Goal: Task Accomplishment & Management: Manage account settings

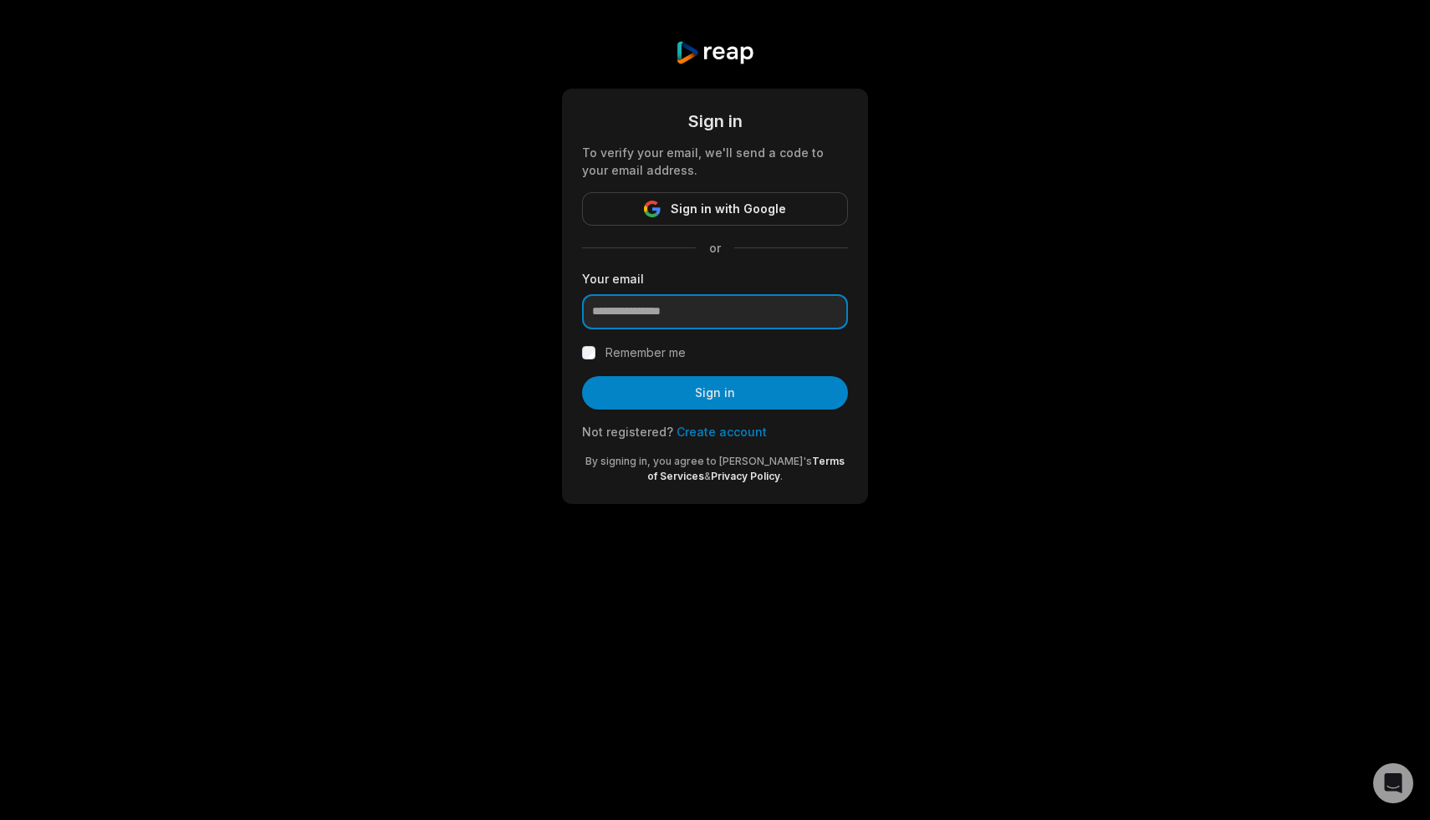
click at [694, 317] on input "email" at bounding box center [715, 311] width 266 height 35
type input "**********"
click at [743, 304] on input "**********" at bounding box center [715, 311] width 266 height 35
drag, startPoint x: 731, startPoint y: 316, endPoint x: 559, endPoint y: 303, distance: 172.8
click at [558, 302] on div "**********" at bounding box center [715, 272] width 1430 height 544
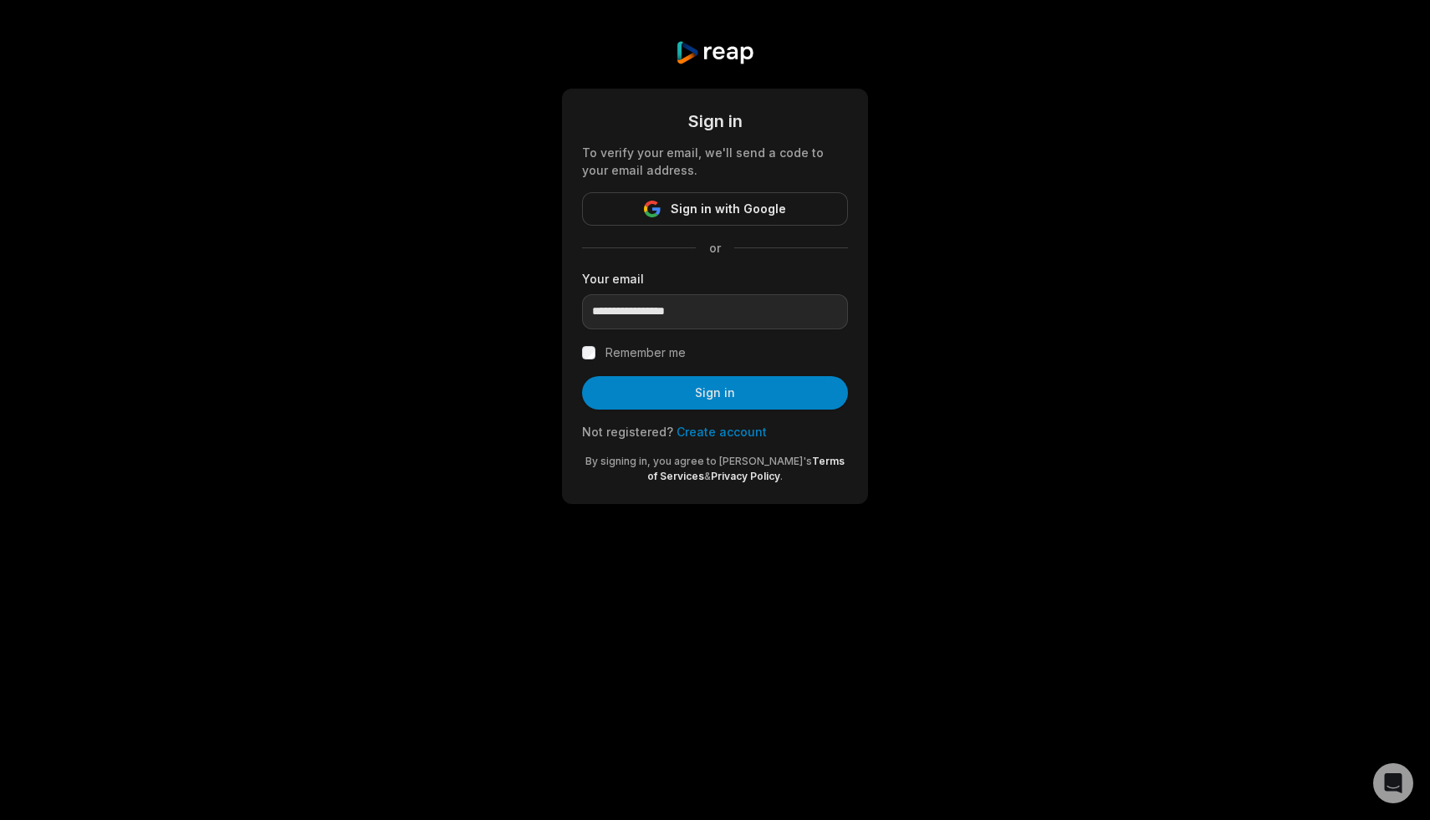
click at [1136, 344] on div "**********" at bounding box center [715, 272] width 1430 height 544
click at [745, 202] on span "Sign in with Google" at bounding box center [728, 209] width 115 height 20
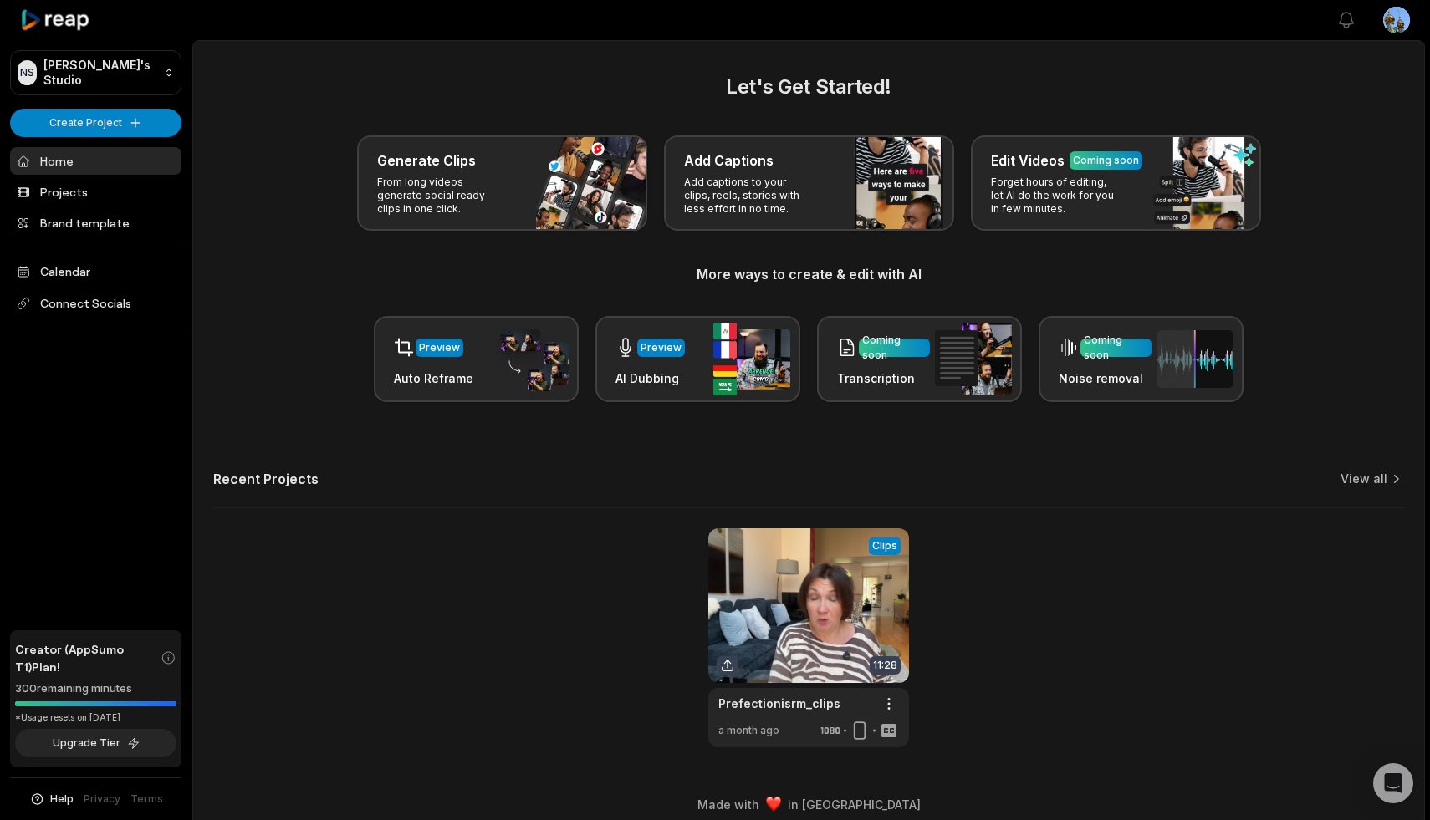
scroll to position [14, 0]
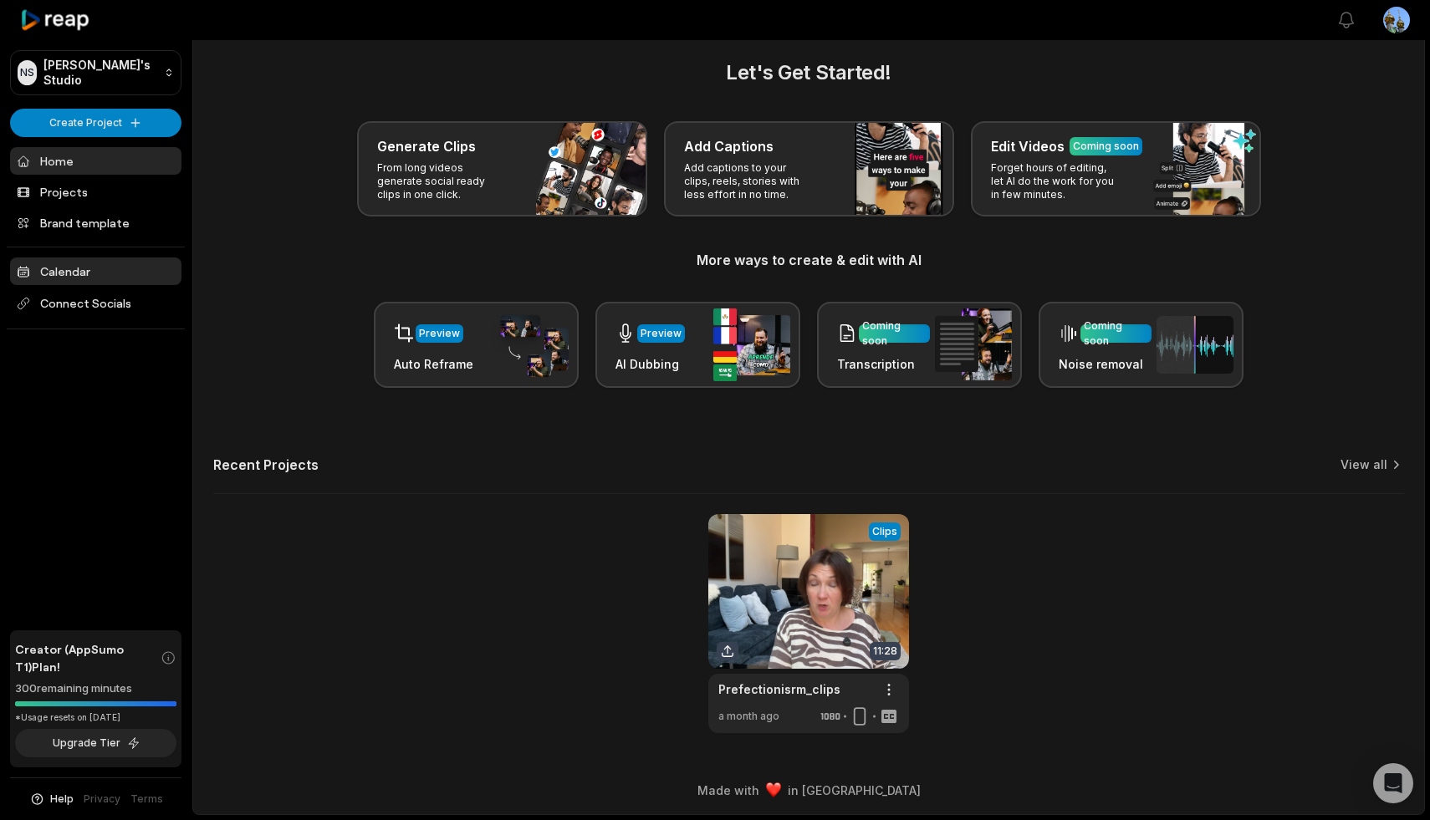
click at [67, 270] on link "Calendar" at bounding box center [95, 272] width 171 height 28
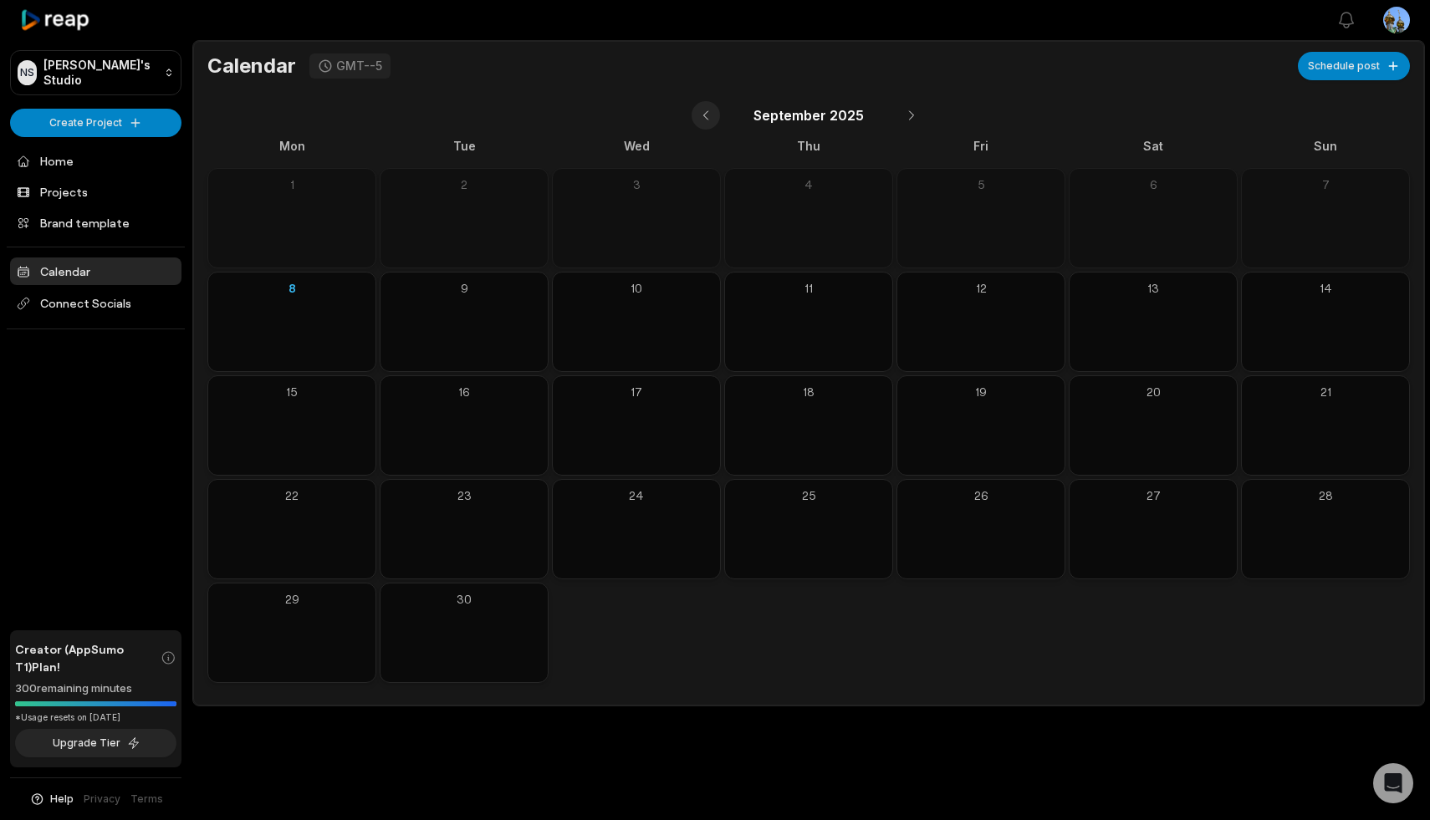
click at [707, 115] on button at bounding box center [706, 115] width 28 height 28
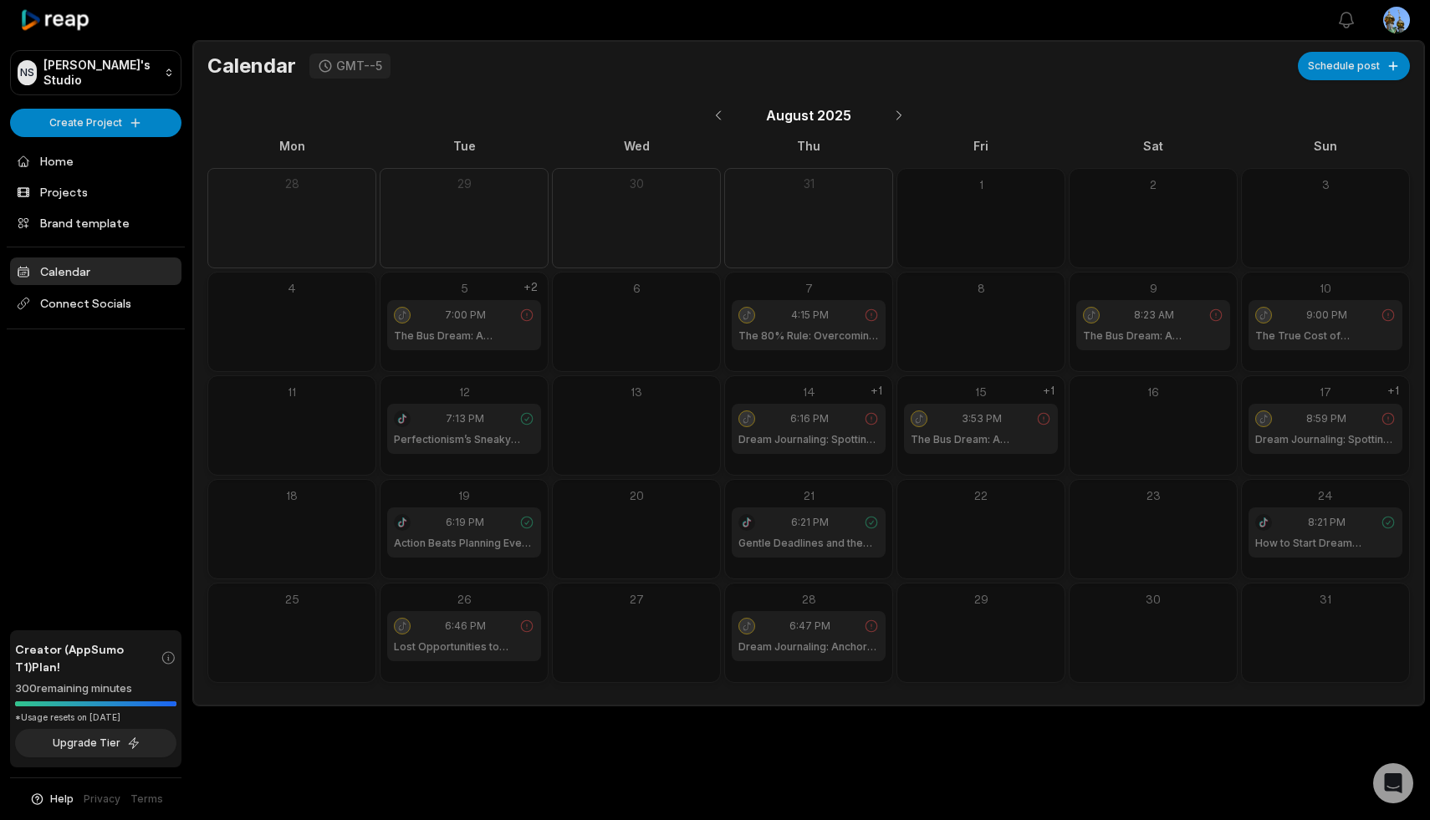
click at [1015, 747] on div "Open sidebar View notifications Open user menu Calendar GMT--5 Schedule post Au…" at bounding box center [715, 410] width 1430 height 820
click at [809, 627] on span "6:47 PM" at bounding box center [809, 626] width 41 height 15
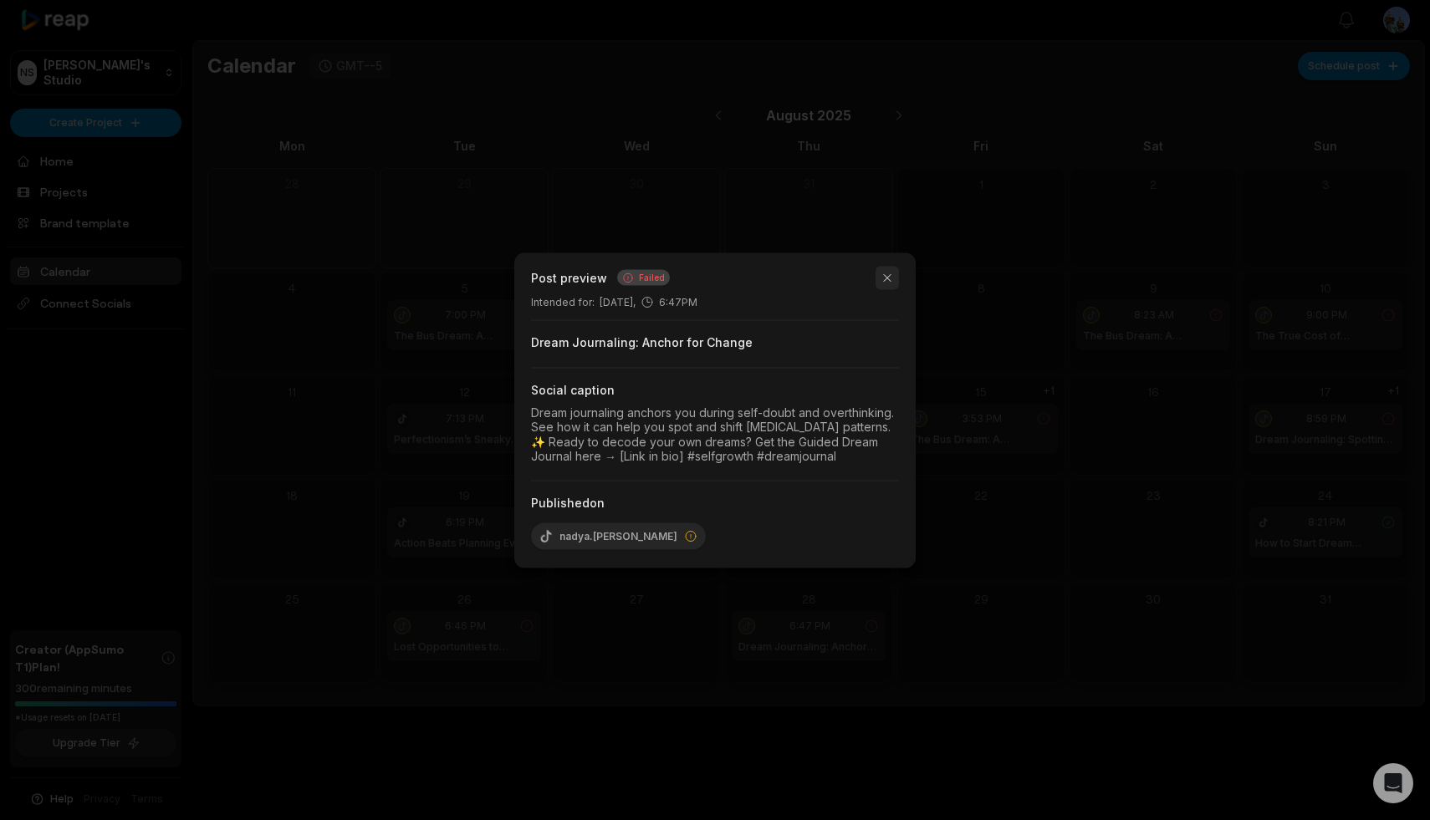
click at [887, 276] on button "button" at bounding box center [887, 277] width 23 height 23
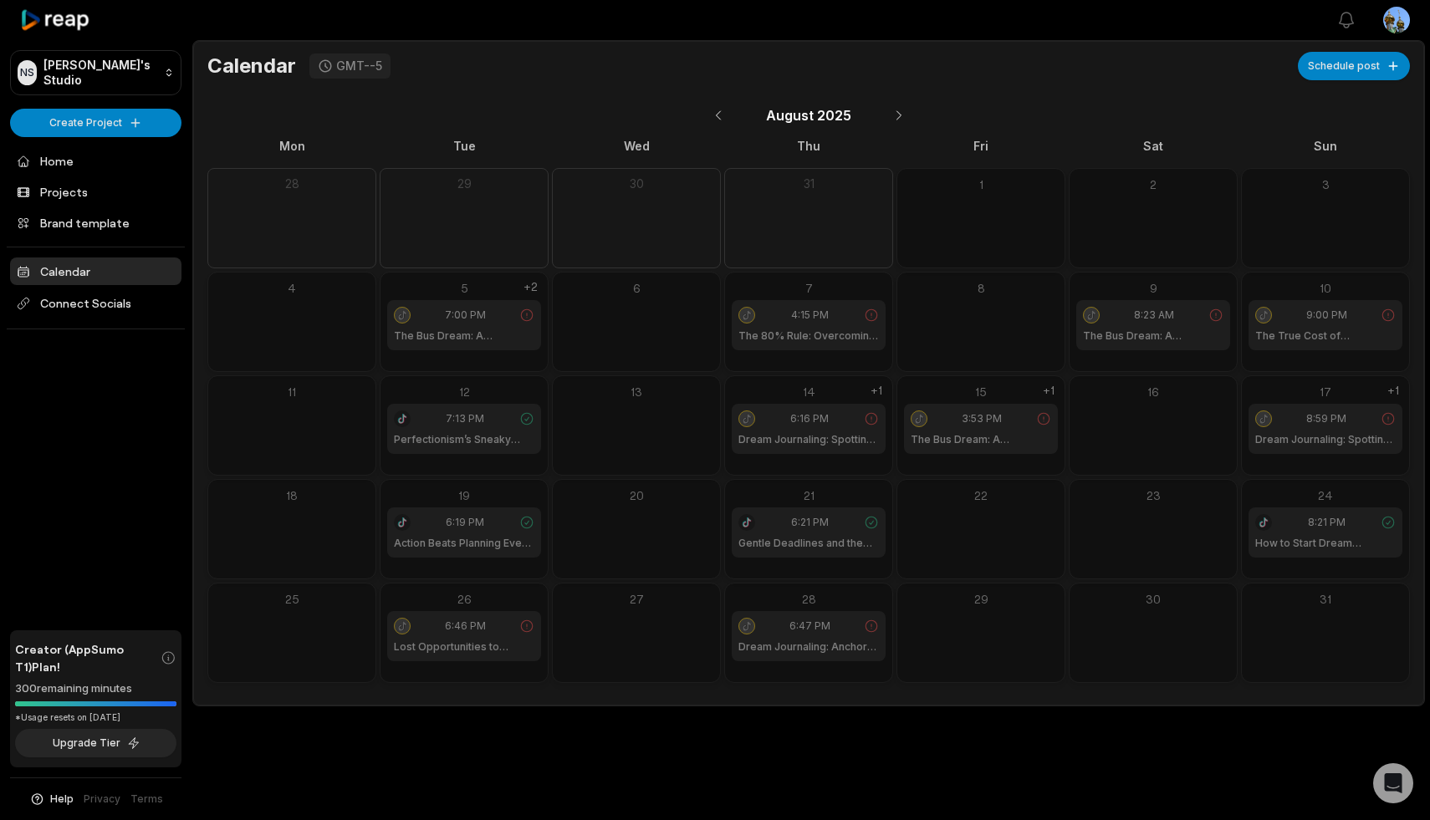
click at [526, 623] on icon at bounding box center [526, 626] width 15 height 15
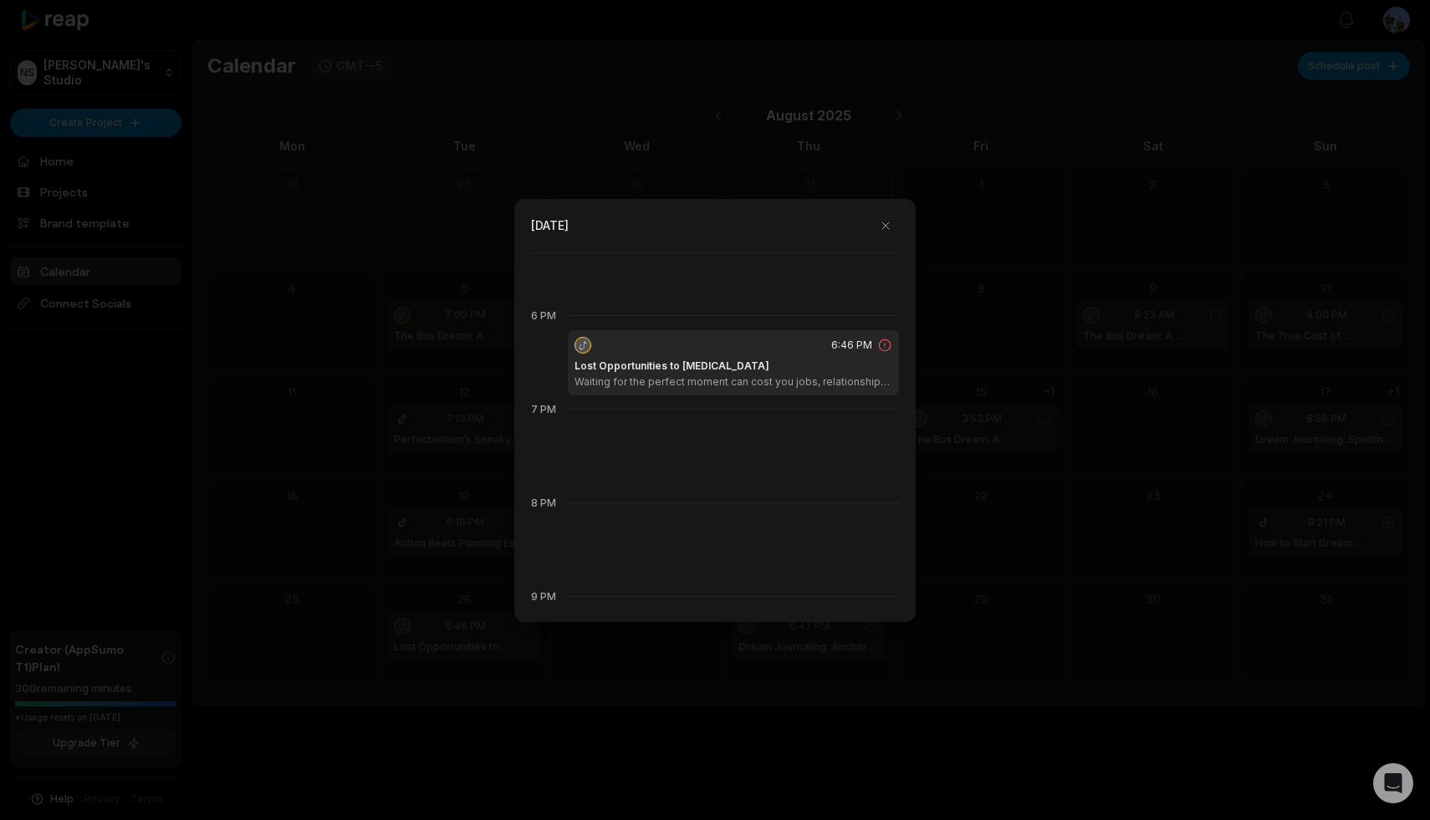
scroll to position [1686, 0]
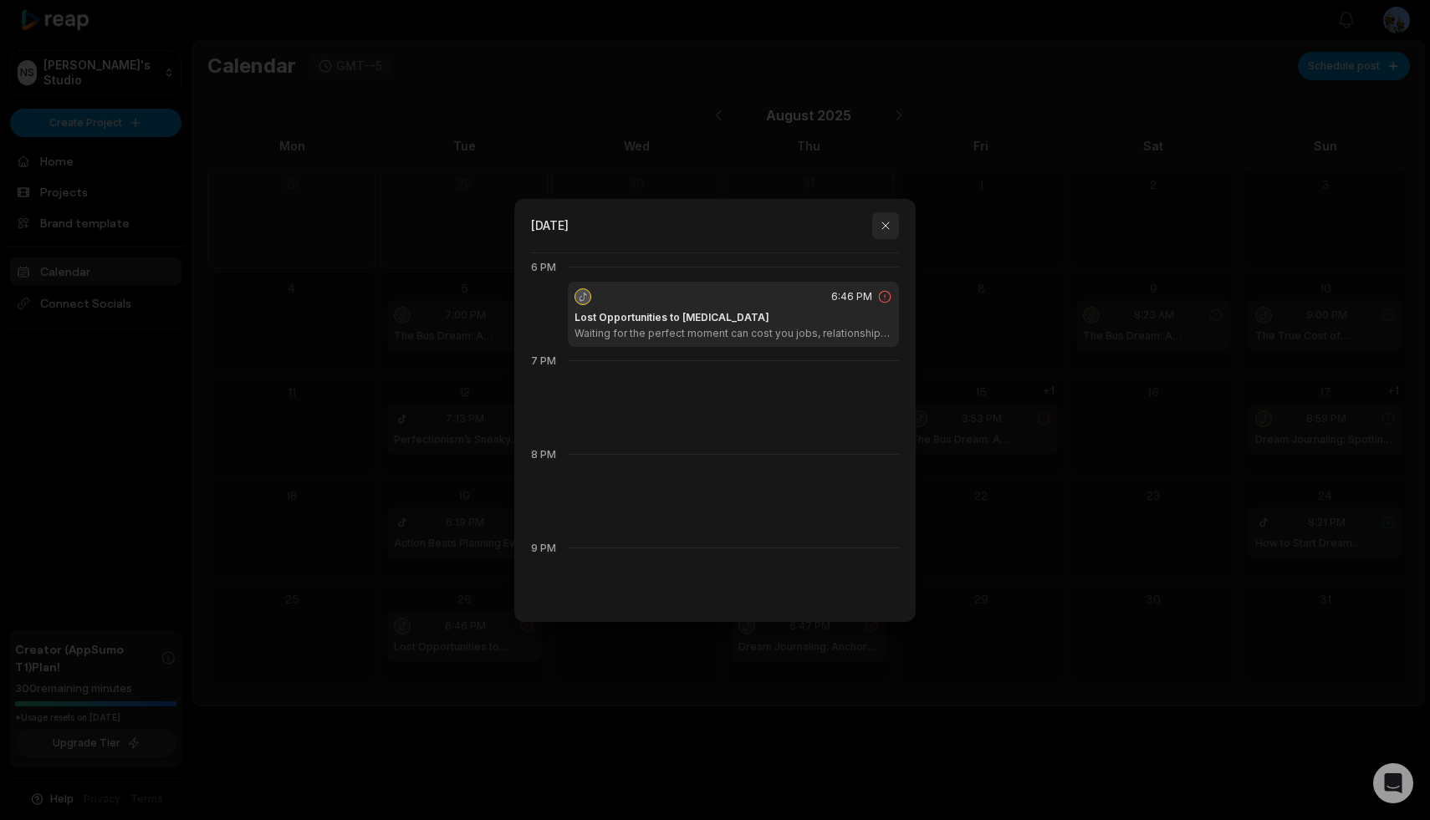
click at [883, 228] on button "button" at bounding box center [885, 225] width 27 height 27
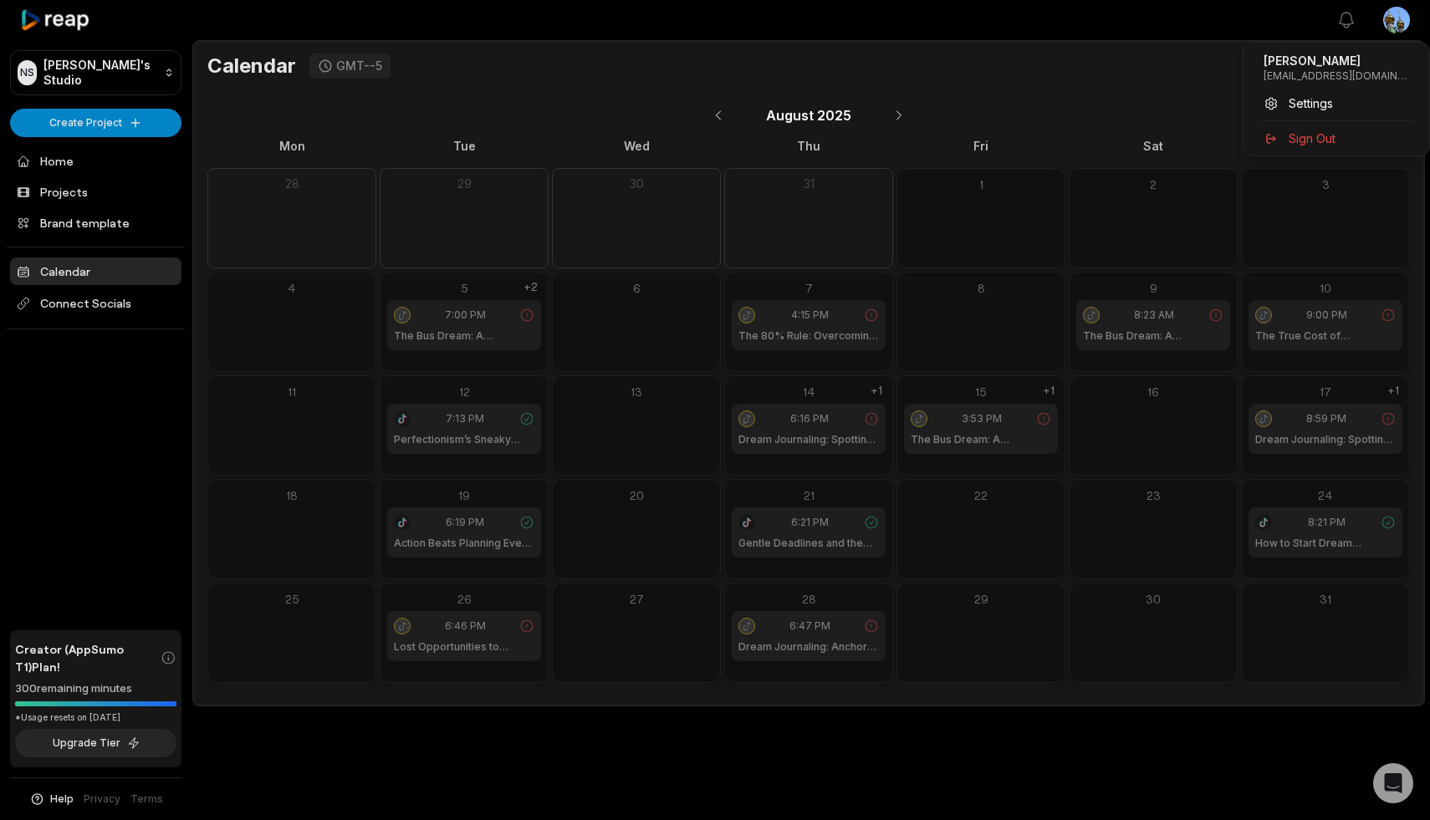
click at [1398, 15] on html "NS Nadya's Studio Create Project Home Projects Brand template Calendar Connect …" at bounding box center [715, 410] width 1430 height 820
click at [1306, 103] on span "Settings" at bounding box center [1311, 103] width 44 height 18
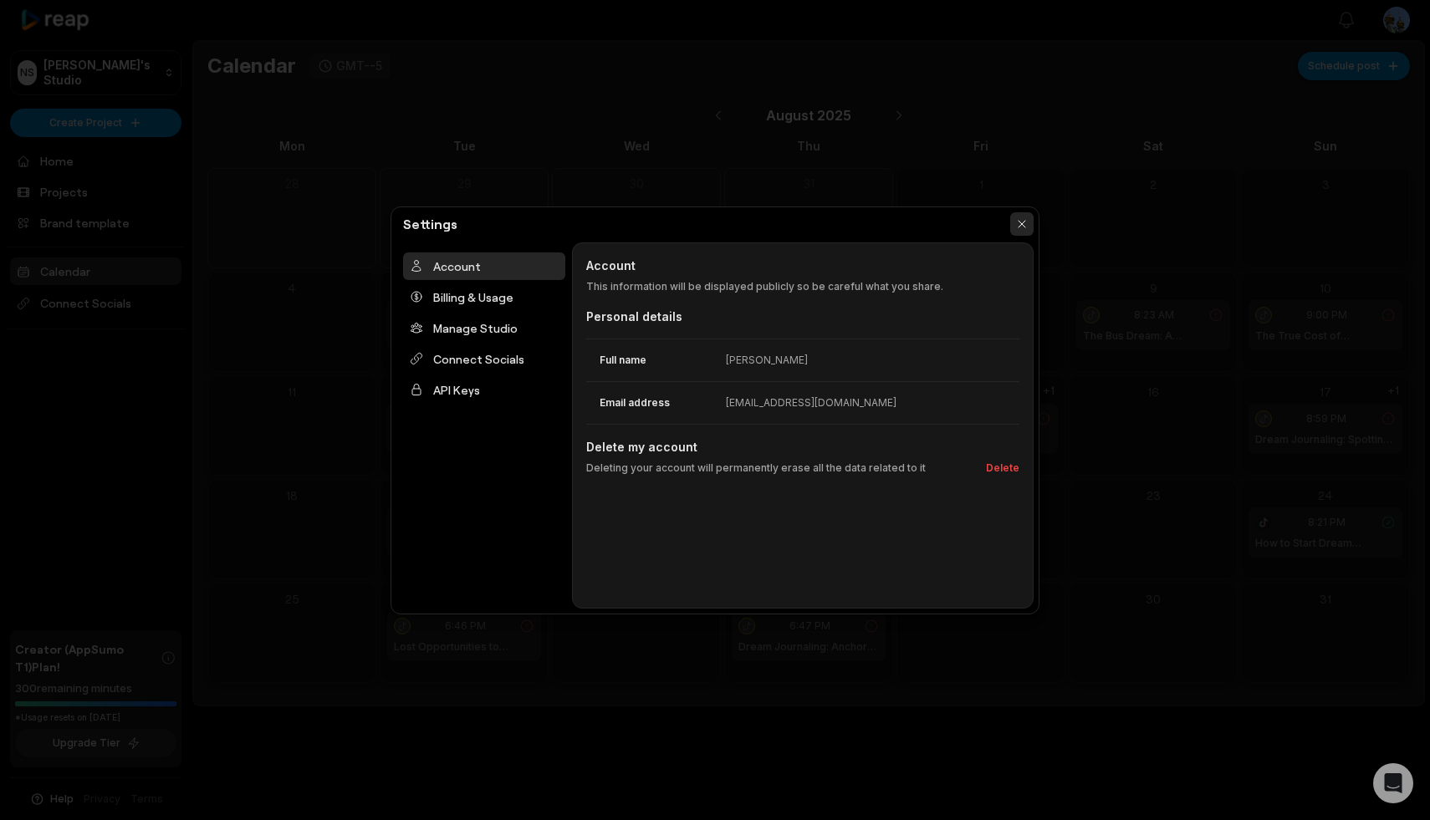
click at [1019, 222] on button "button" at bounding box center [1021, 223] width 23 height 23
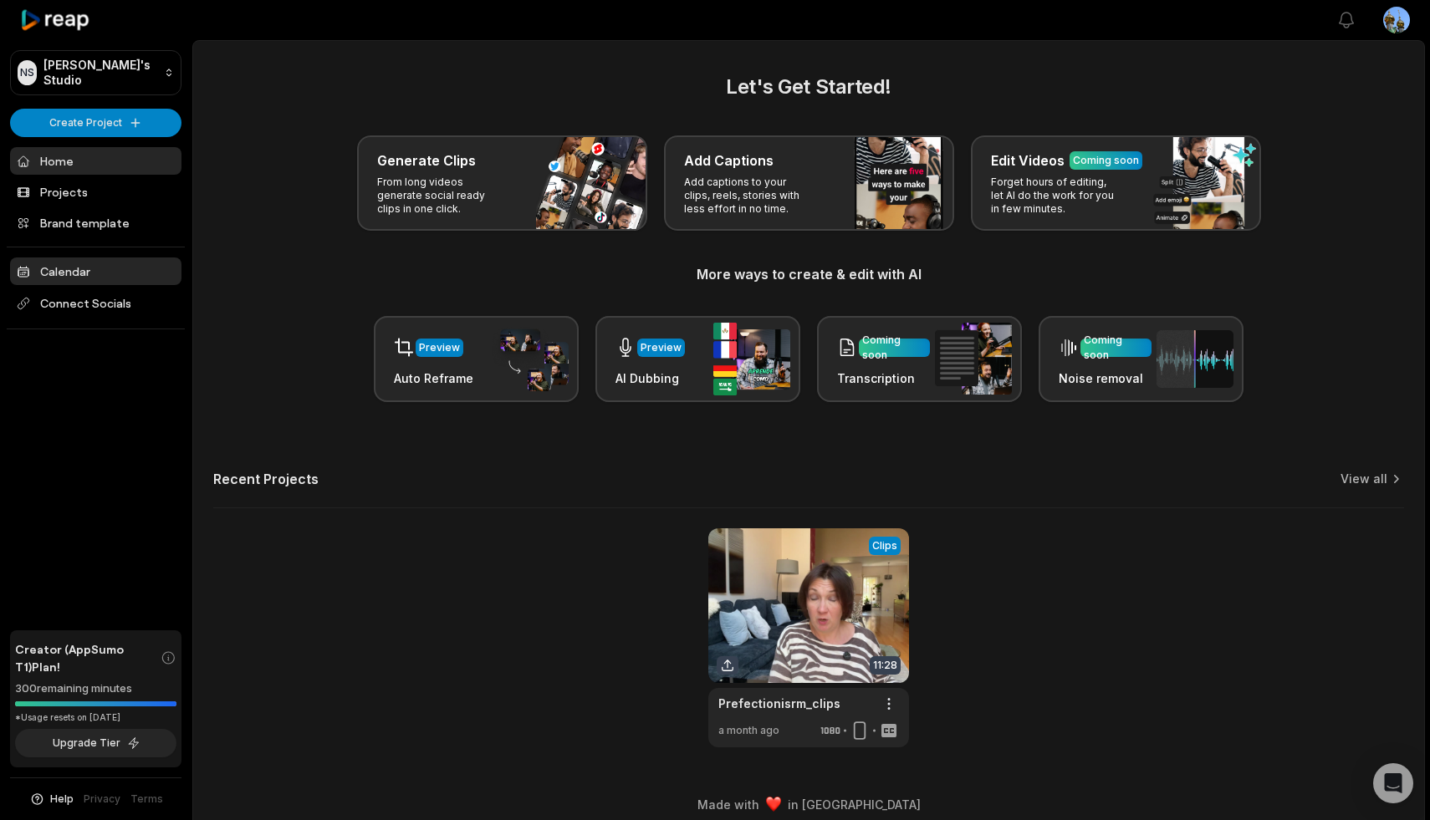
click at [69, 266] on link "Calendar" at bounding box center [95, 272] width 171 height 28
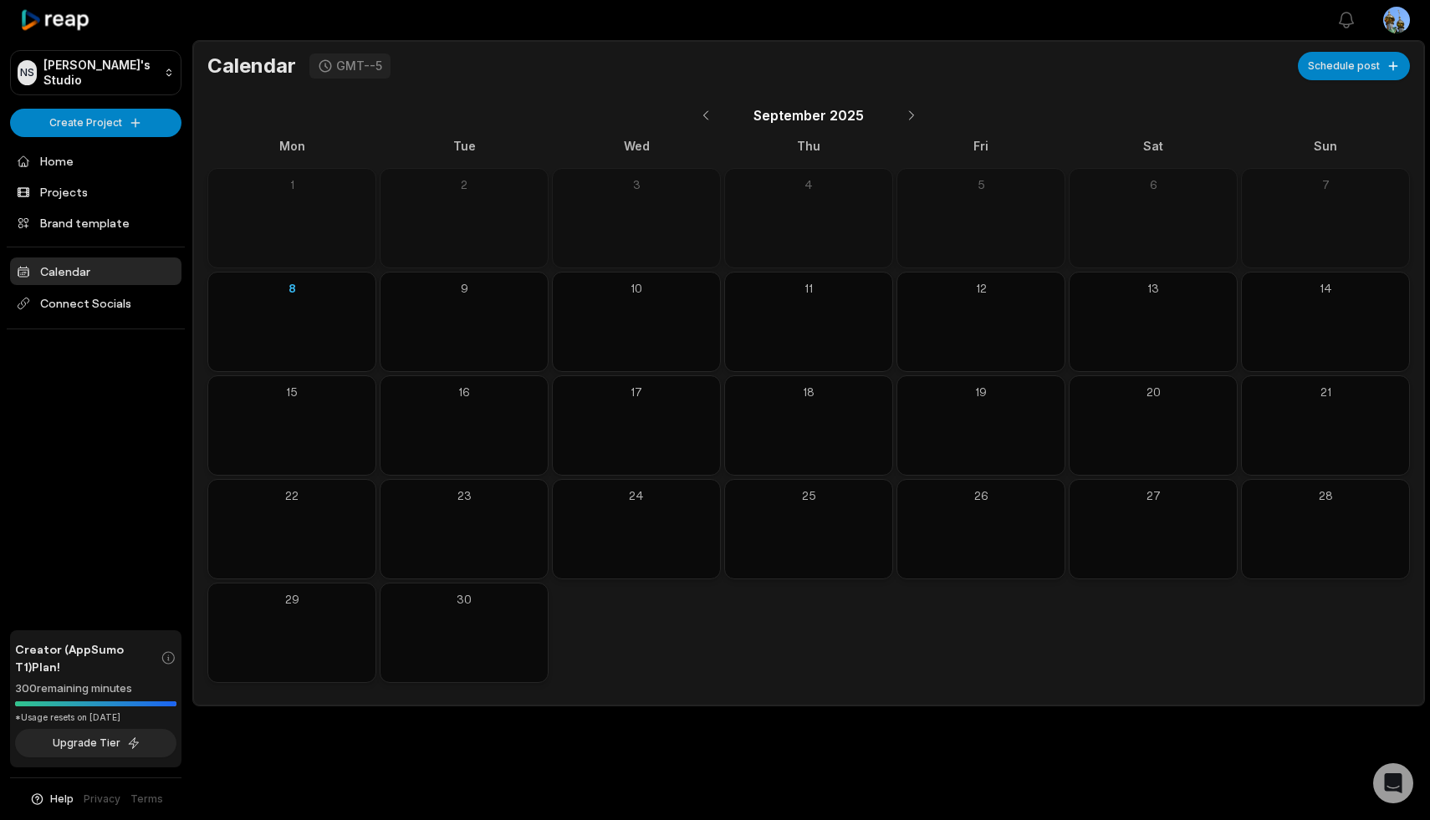
click at [1398, 16] on html "NS [PERSON_NAME]'s Studio Create Project Home Projects Brand template Calendar …" at bounding box center [715, 410] width 1430 height 820
click at [1315, 134] on span "Sign Out" at bounding box center [1312, 139] width 47 height 18
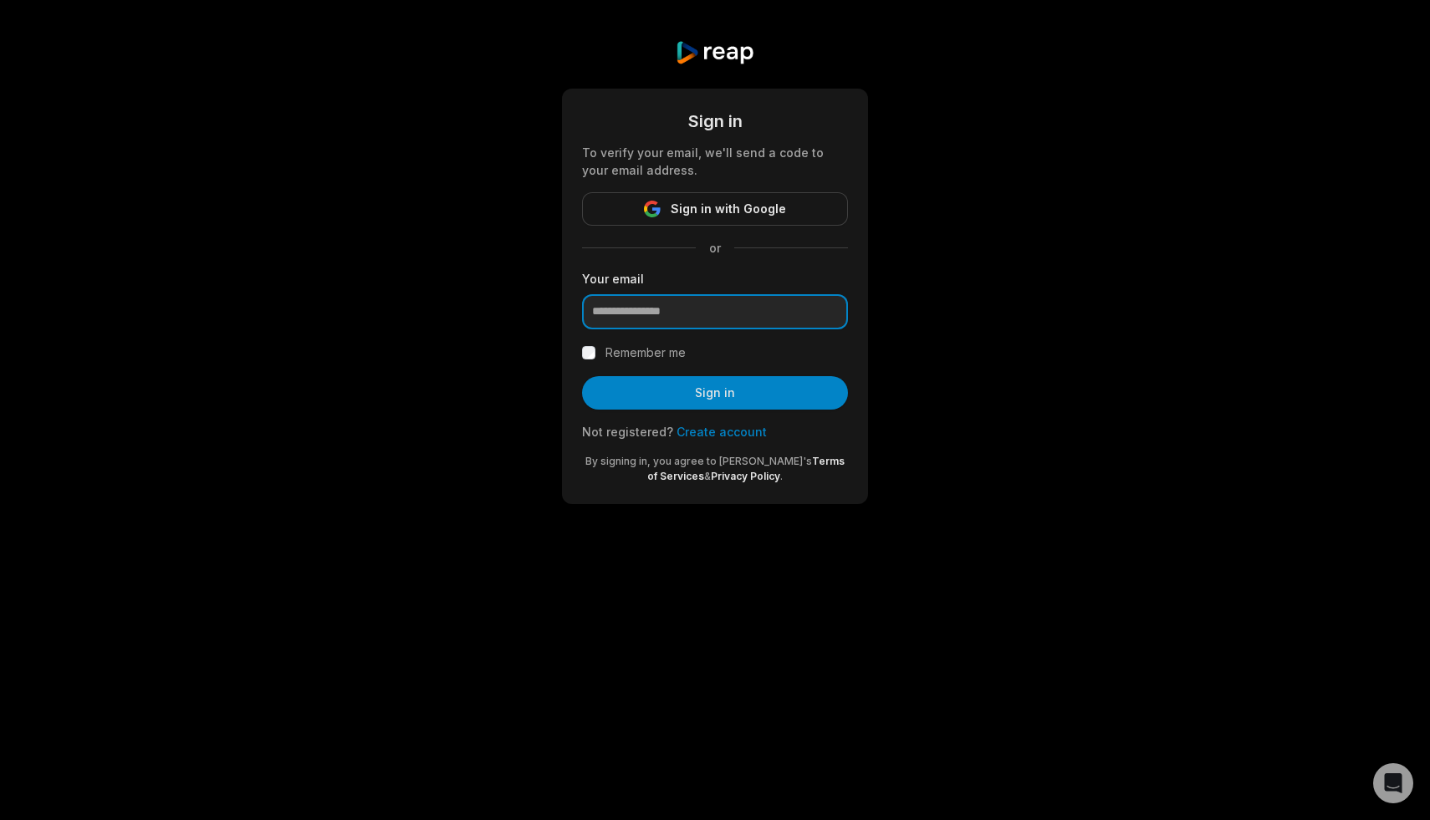
click at [682, 310] on input "email" at bounding box center [715, 311] width 266 height 35
type input "**********"
click at [599, 355] on div "Remember me" at bounding box center [715, 353] width 266 height 20
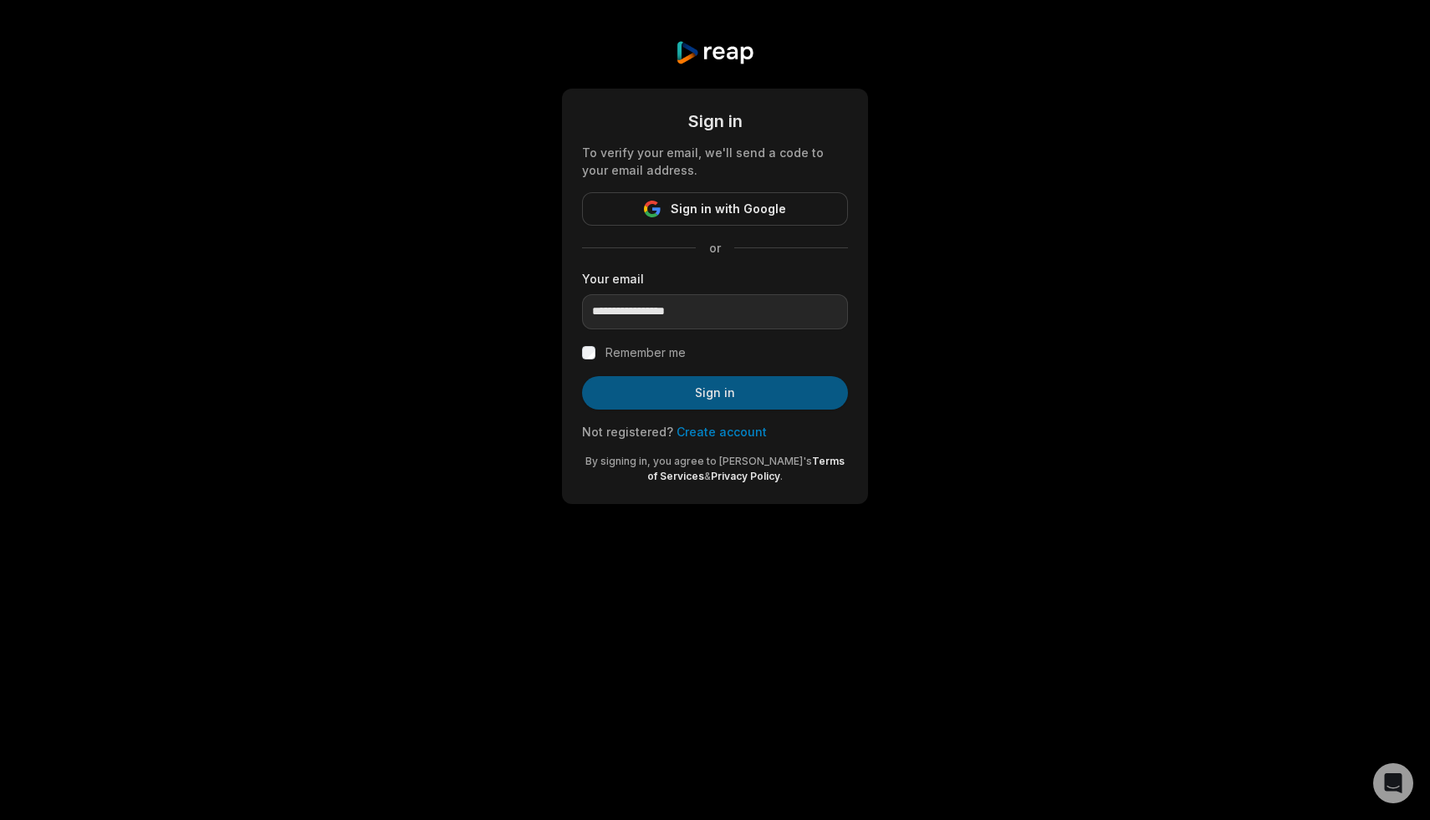
click at [679, 396] on button "Sign in" at bounding box center [715, 392] width 266 height 33
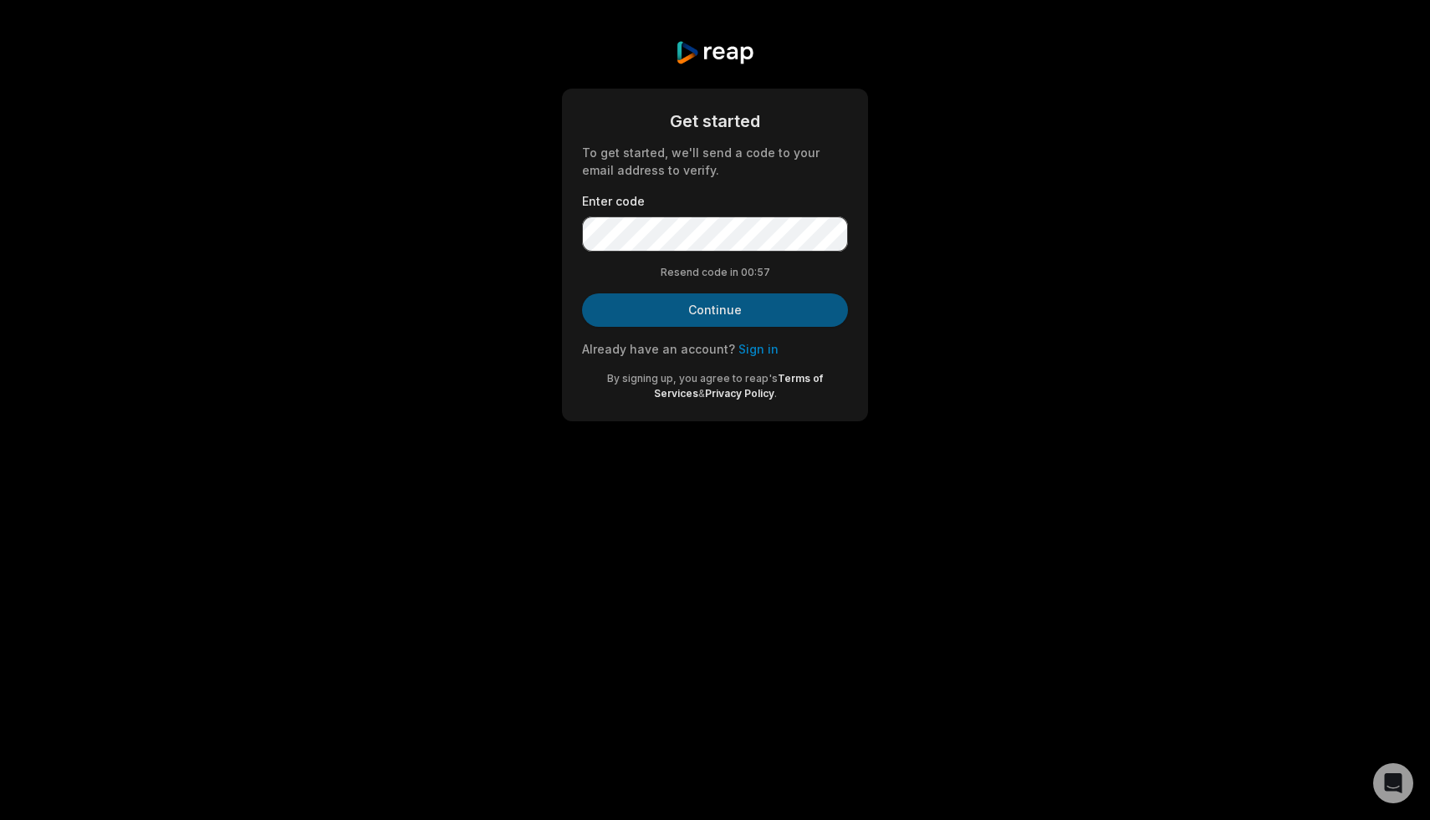
click at [698, 304] on button "Continue" at bounding box center [715, 310] width 266 height 33
